Goal: Task Accomplishment & Management: Manage account settings

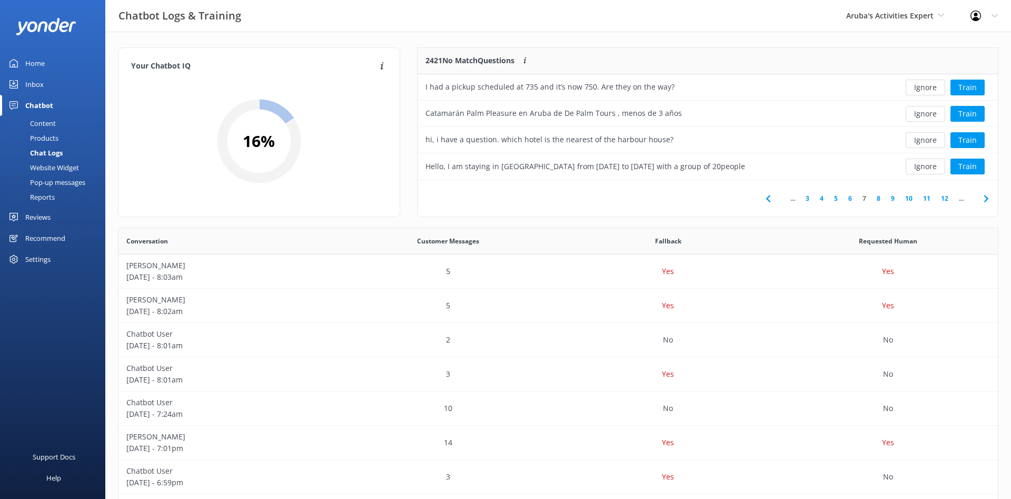
scroll to position [369, 879]
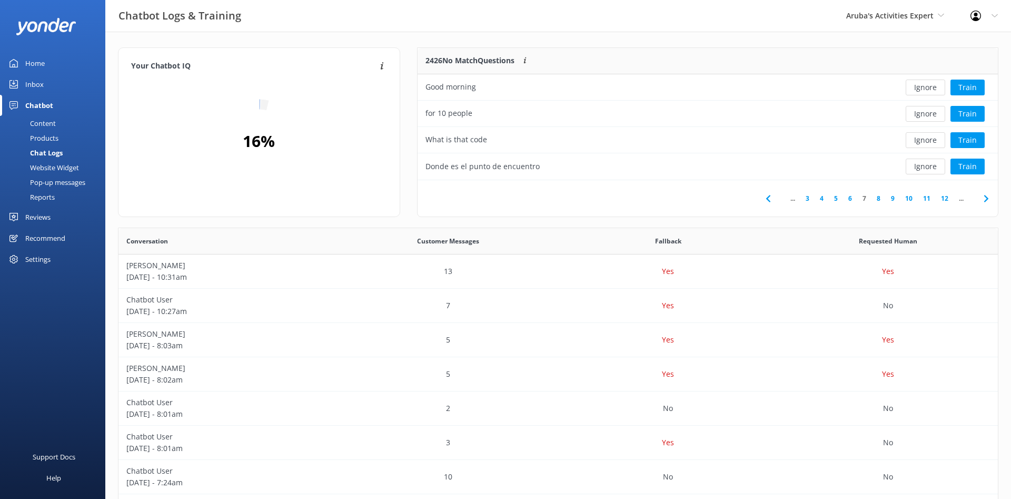
scroll to position [369, 879]
click at [52, 122] on div "Content" at bounding box center [30, 123] width 49 height 15
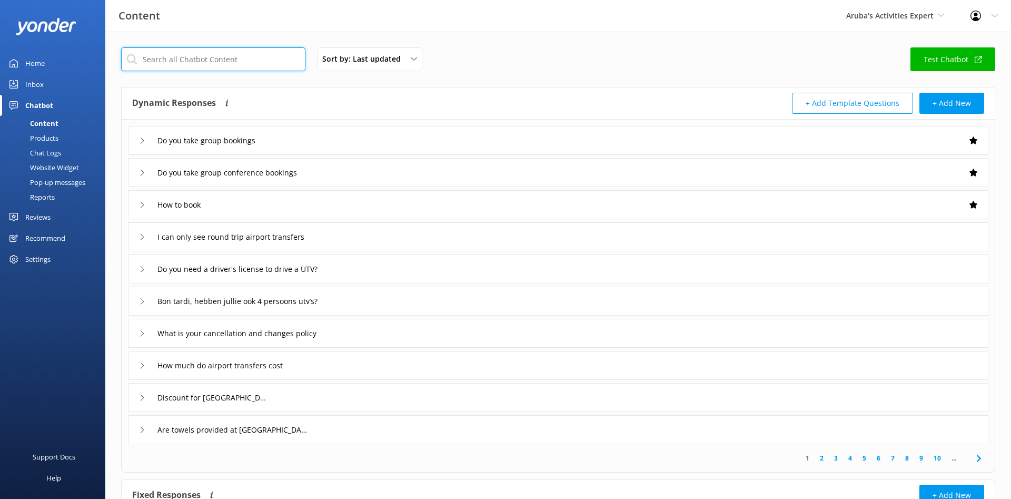
click at [196, 63] on input "text" at bounding box center [213, 59] width 184 height 24
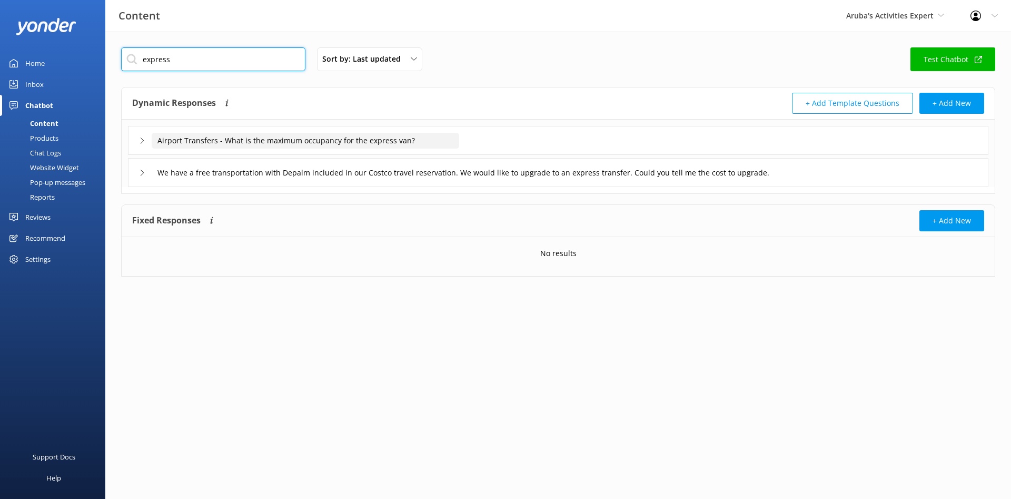
type input "express"
click at [375, 138] on input "Airport Transfers - What is the maximum occupancy for the express van?" at bounding box center [305, 141] width 307 height 16
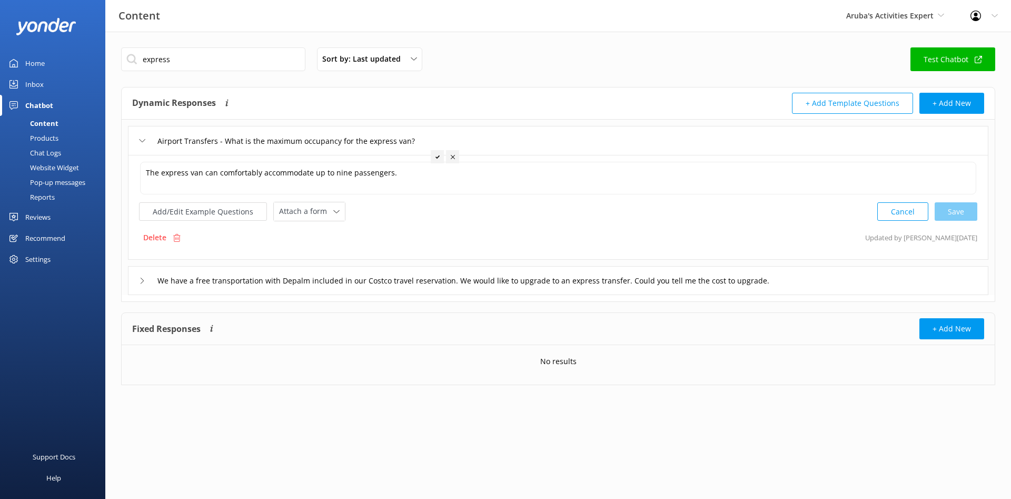
click at [141, 281] on icon at bounding box center [142, 280] width 6 height 6
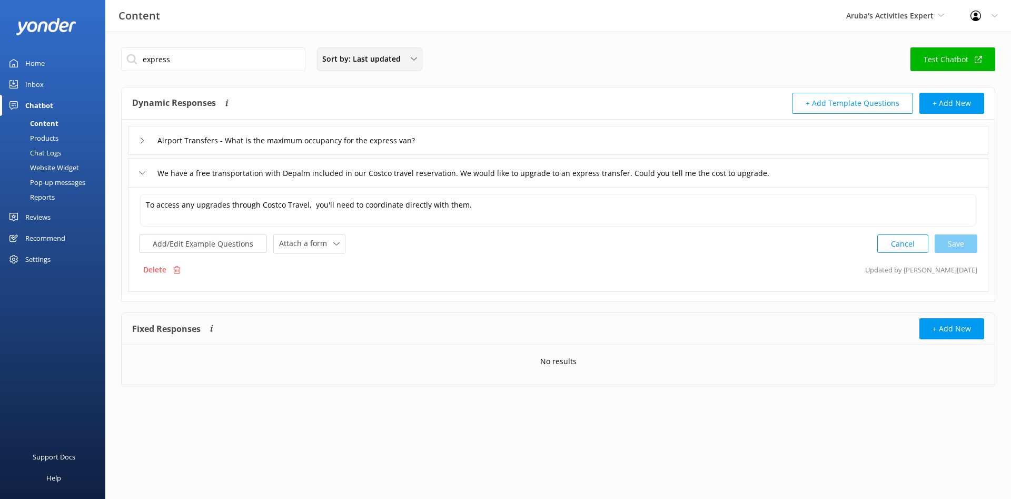
click at [422, 52] on div "Sort by: Last updated Title Last updated" at bounding box center [369, 59] width 105 height 24
click at [398, 91] on link "Title" at bounding box center [369, 84] width 104 height 21
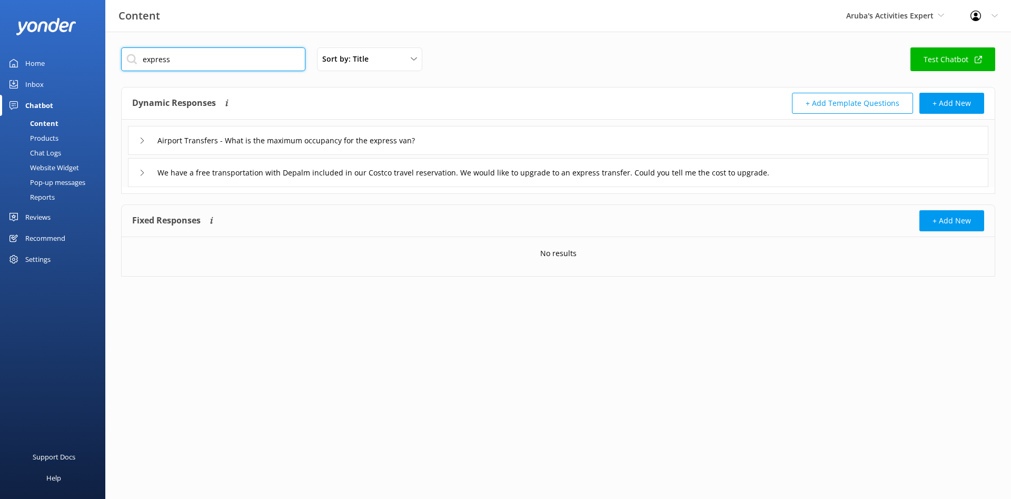
drag, startPoint x: 208, startPoint y: 59, endPoint x: -85, endPoint y: 66, distance: 292.8
click at [121, 66] on input "express" at bounding box center [213, 59] width 184 height 24
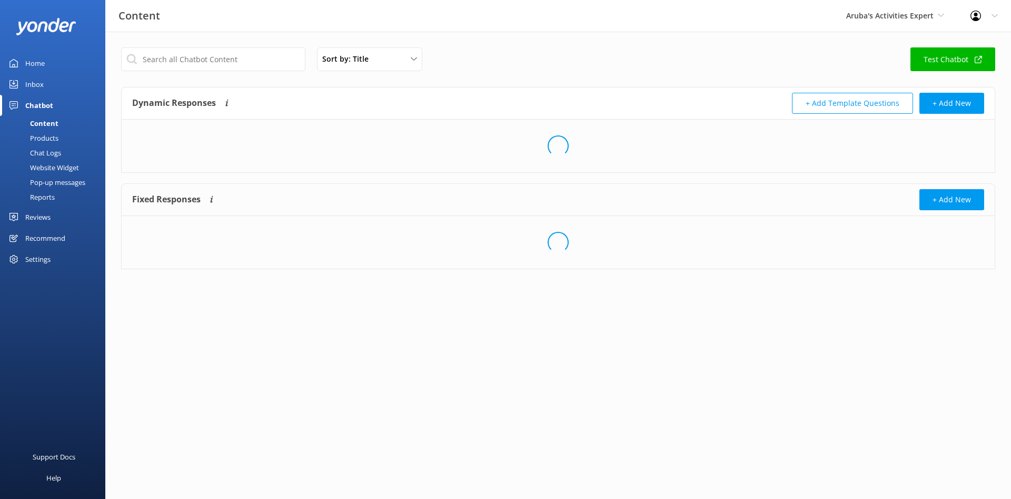
click at [47, 139] on div "Products" at bounding box center [32, 138] width 52 height 15
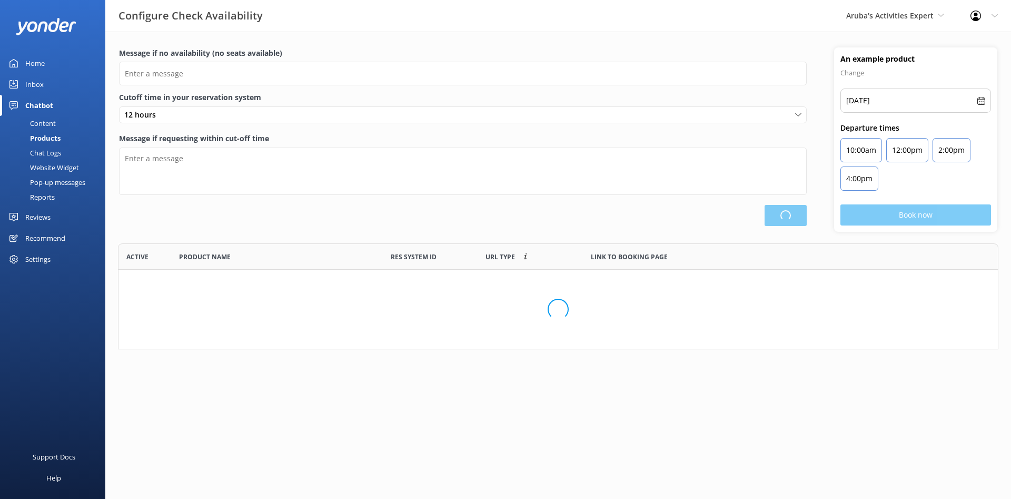
scroll to position [106, 880]
type input "There are no seats available, please check an alternative day"
type textarea "Our online booking system closes {hours} prior to departure. Please contact us …"
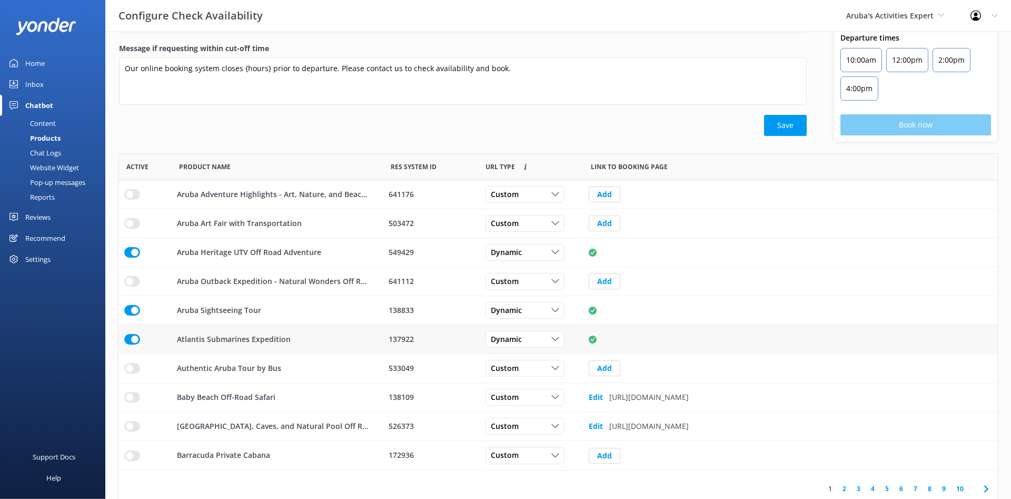
scroll to position [98, 0]
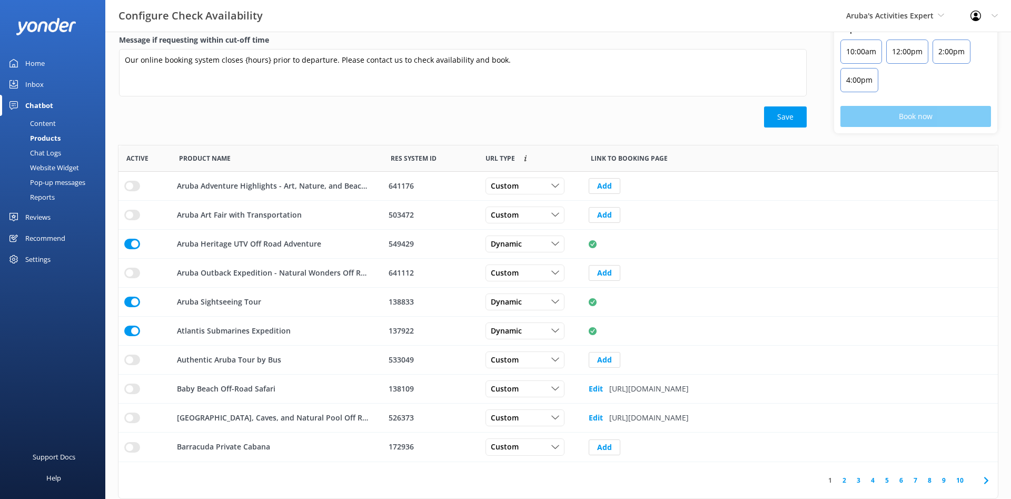
click at [846, 478] on link "2" at bounding box center [844, 480] width 14 height 10
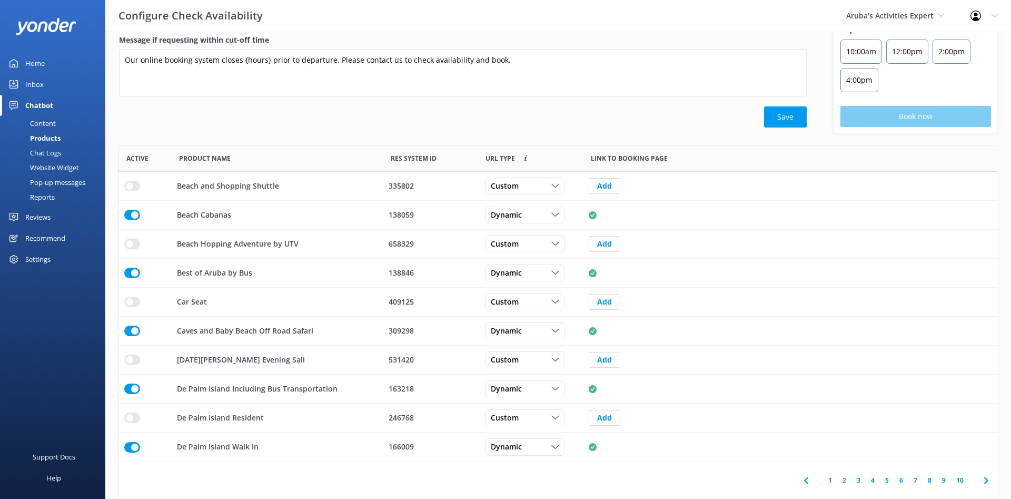
click at [942, 481] on link "9" at bounding box center [944, 480] width 14 height 10
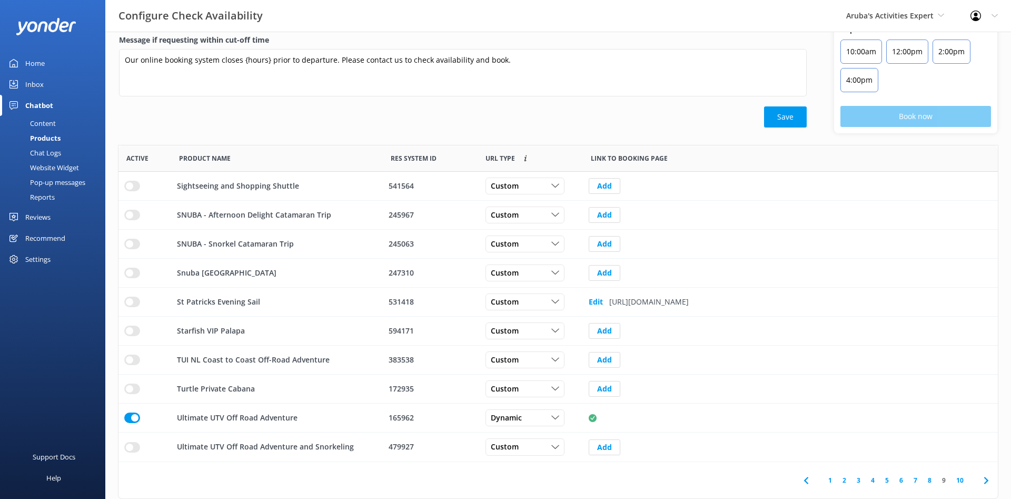
click at [958, 480] on link "10" at bounding box center [960, 480] width 18 height 10
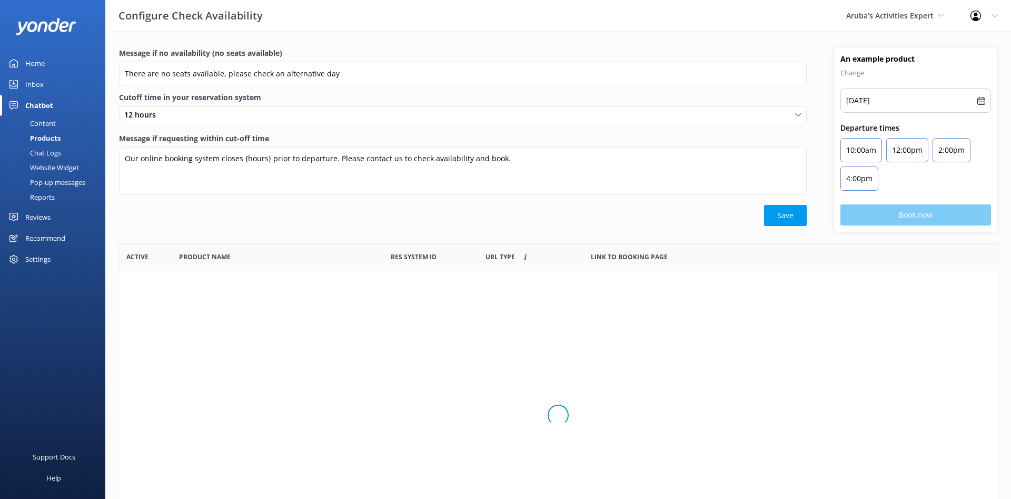
scroll to position [201, 879]
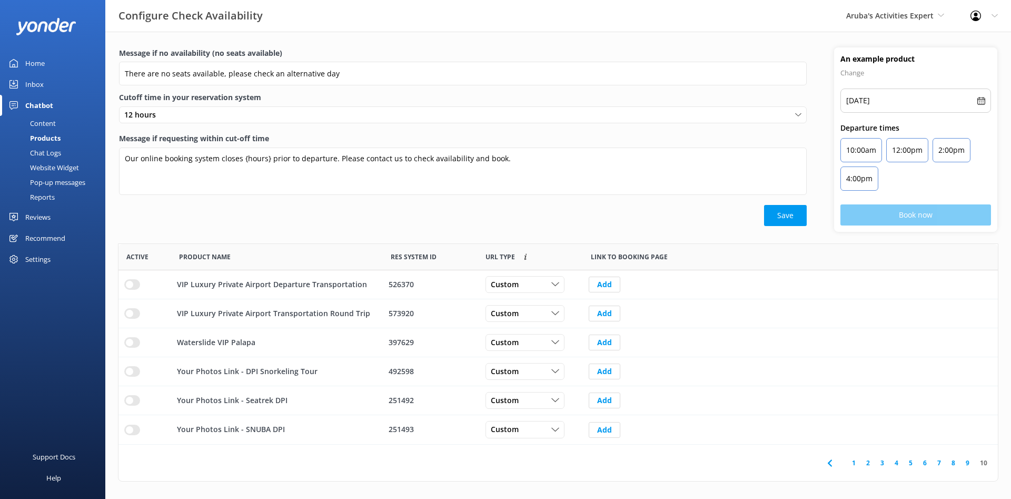
click at [927, 459] on link "6" at bounding box center [925, 463] width 14 height 10
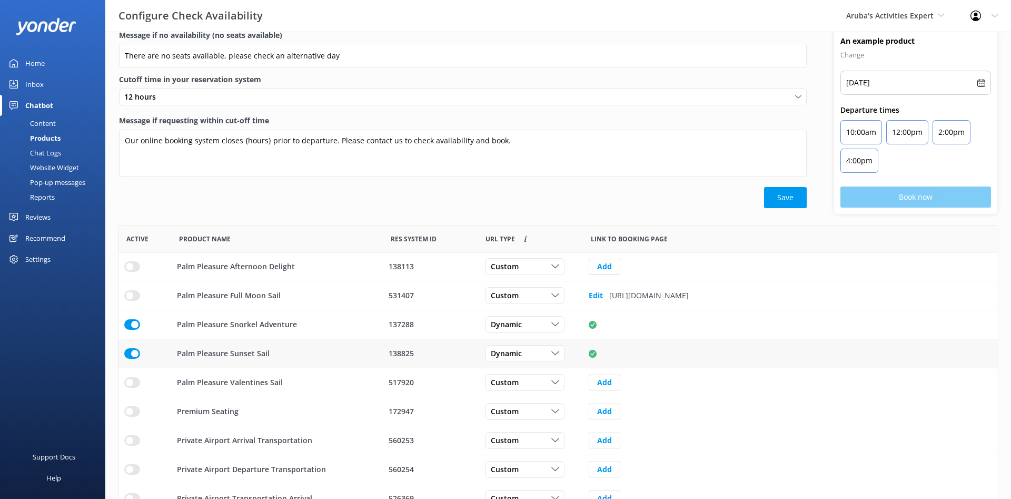
scroll to position [98, 0]
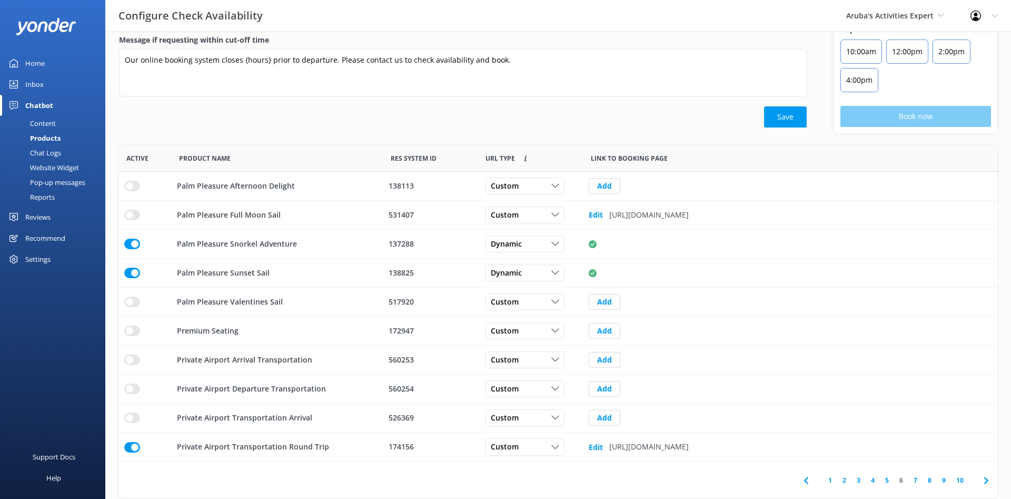
click at [914, 480] on link "7" at bounding box center [915, 480] width 14 height 10
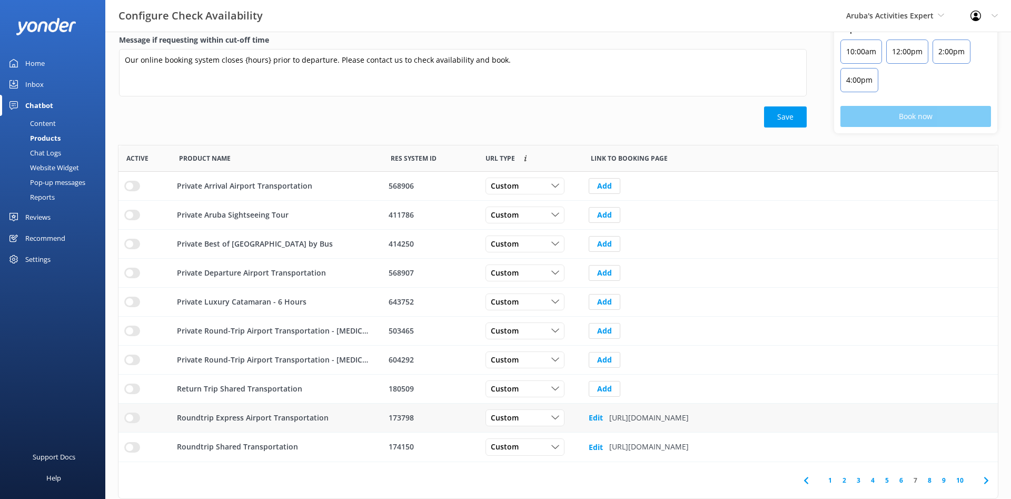
click at [404, 423] on div "173798" at bounding box center [430, 418] width 83 height 12
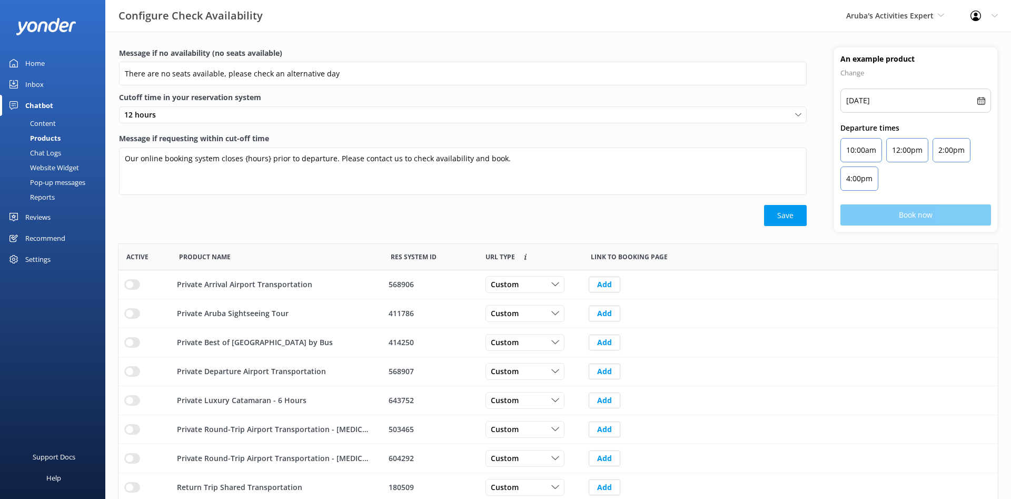
click at [47, 157] on div "Chat Logs" at bounding box center [33, 152] width 55 height 15
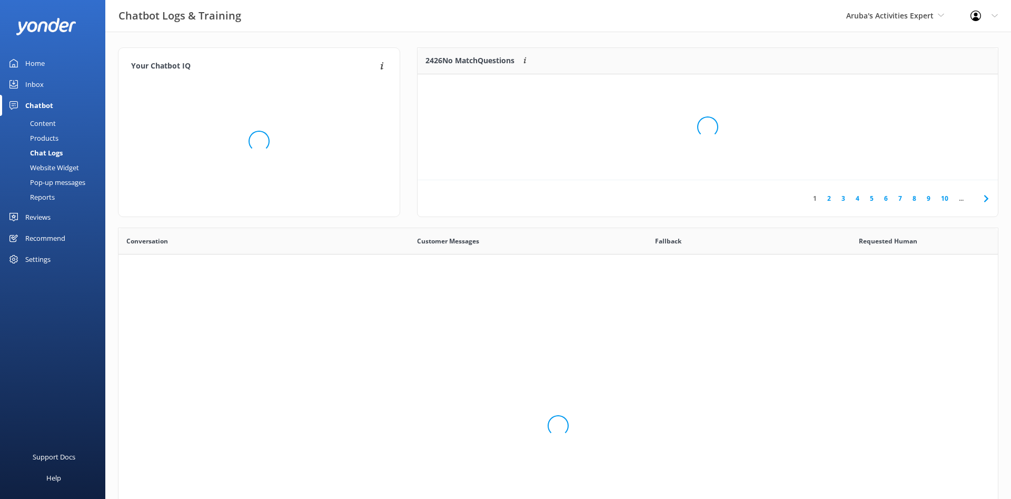
scroll to position [369, 879]
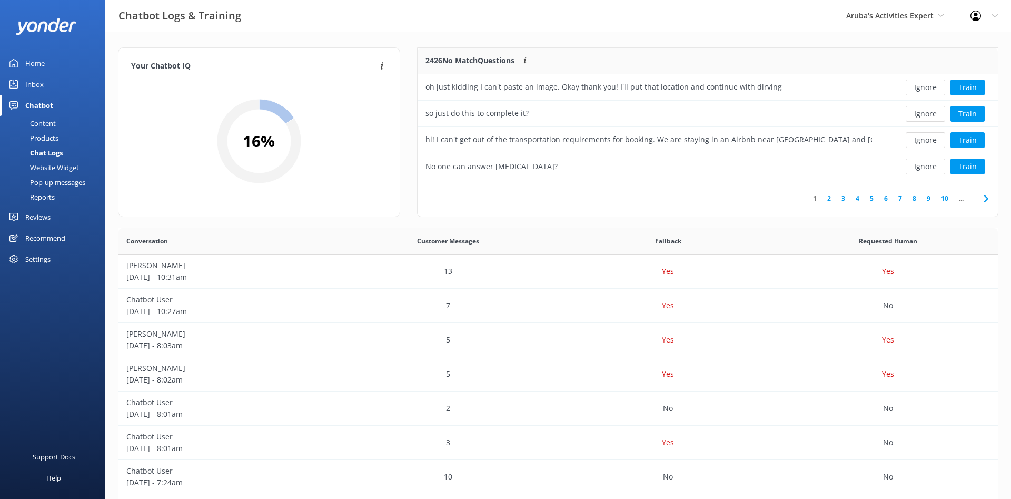
click at [39, 81] on div "Inbox" at bounding box center [34, 84] width 18 height 21
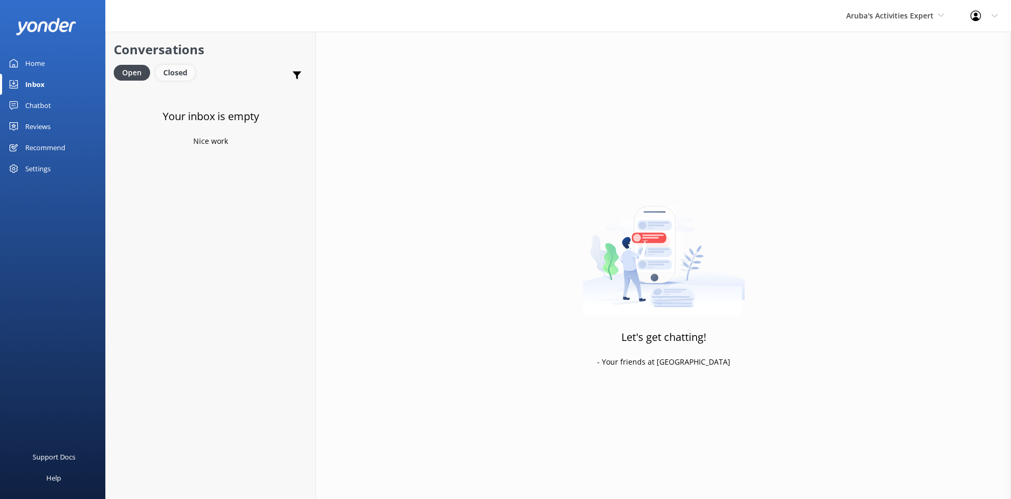
click at [177, 73] on div "Closed" at bounding box center [175, 73] width 40 height 16
